Goal: Task Accomplishment & Management: Manage account settings

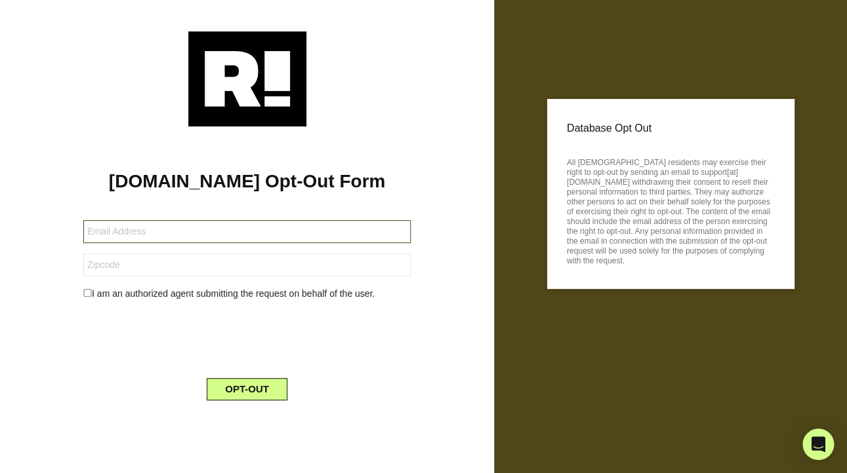
click at [275, 236] on input "text" at bounding box center [246, 231] width 327 height 23
type input "[EMAIL_ADDRESS][DOMAIN_NAME]"
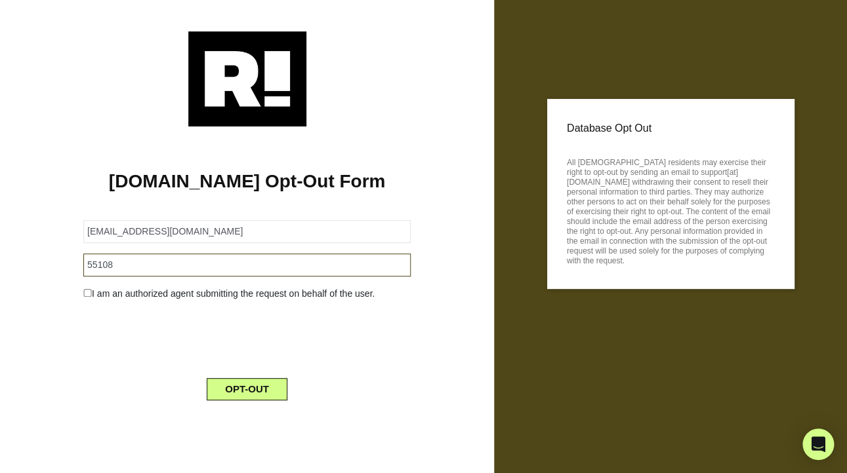
type input "55108"
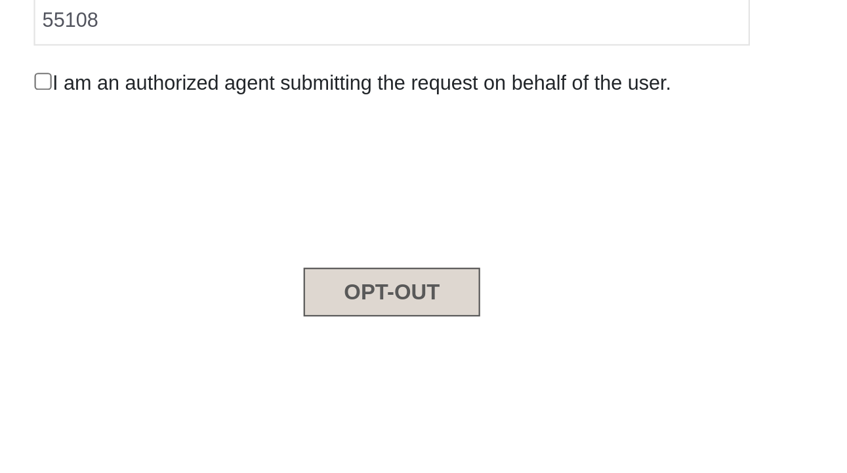
click at [256, 390] on button "OPT-OUT" at bounding box center [247, 389] width 81 height 22
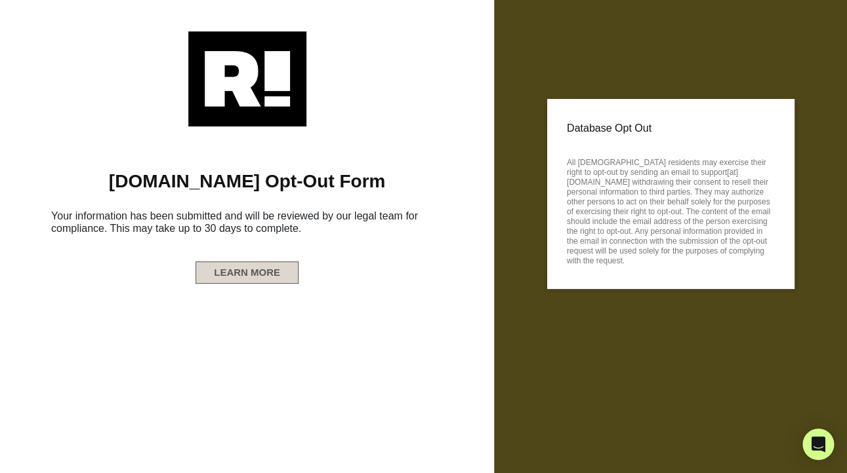
click at [273, 277] on button "LEARN MORE" at bounding box center [246, 273] width 103 height 22
